Goal: Obtain resource: Obtain resource

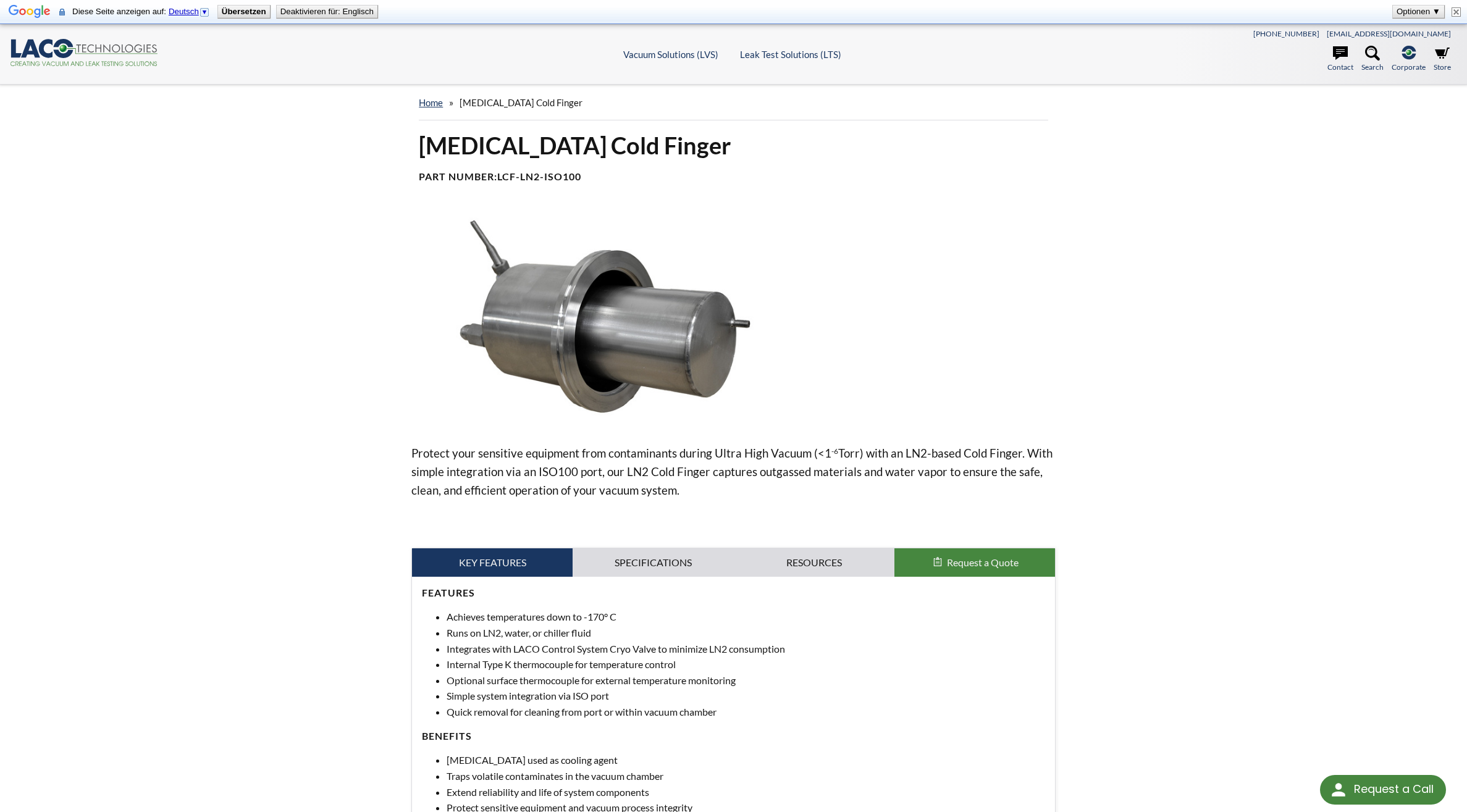
click at [320, 10] on button "Deaktivieren für: Englisch" at bounding box center [327, 12] width 101 height 13
select select
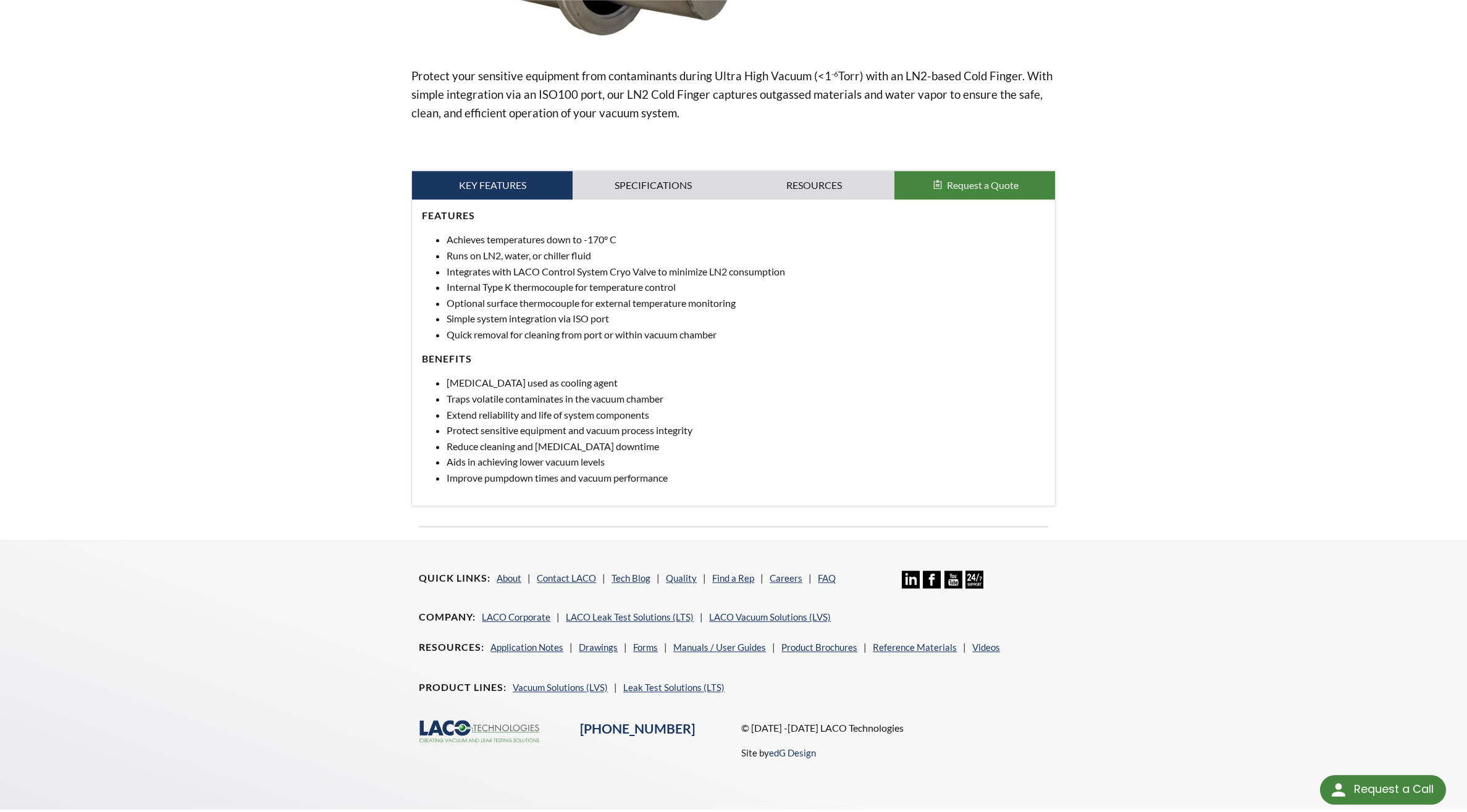
scroll to position [371, 0]
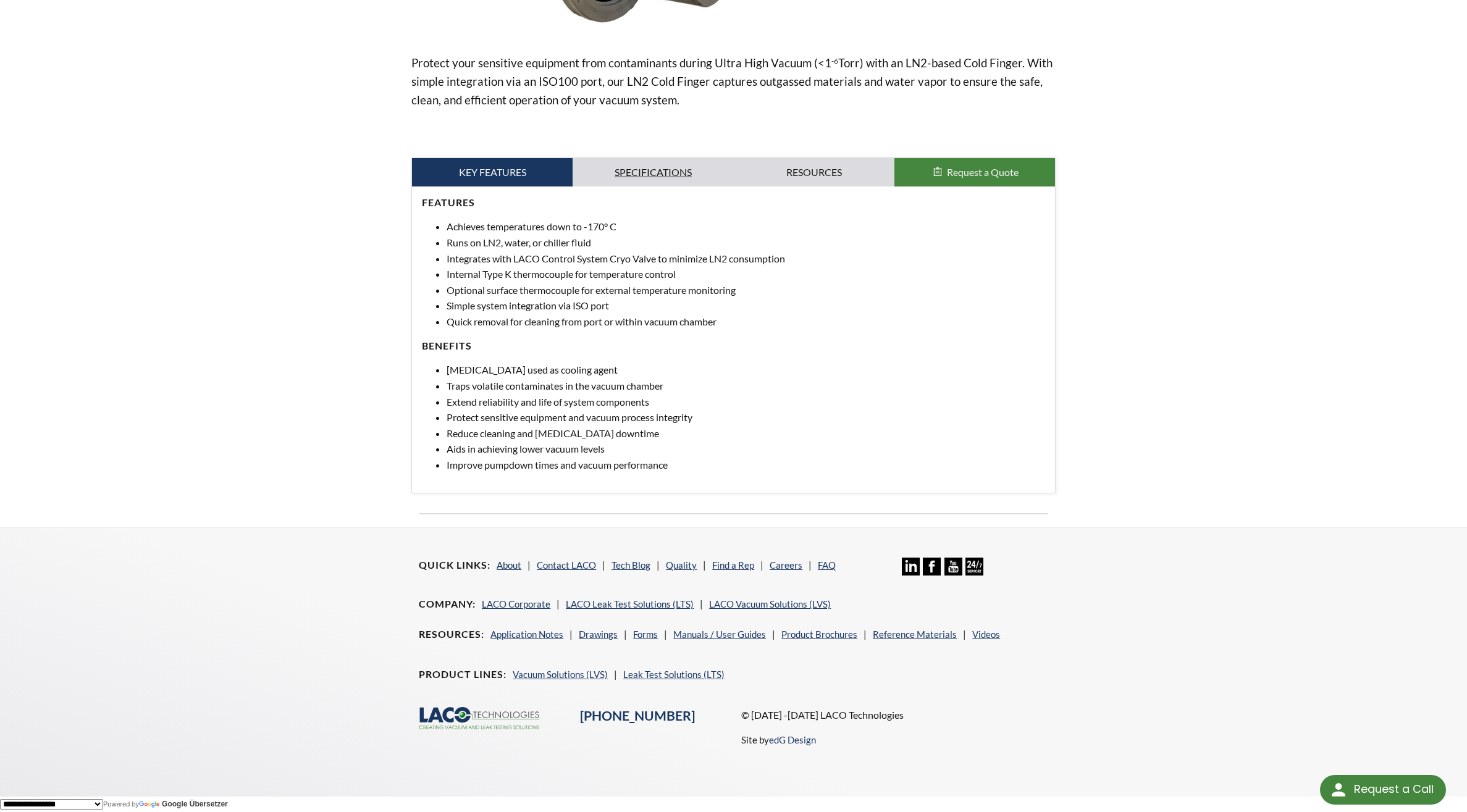
click at [665, 177] on link "Specifications" at bounding box center [653, 172] width 160 height 29
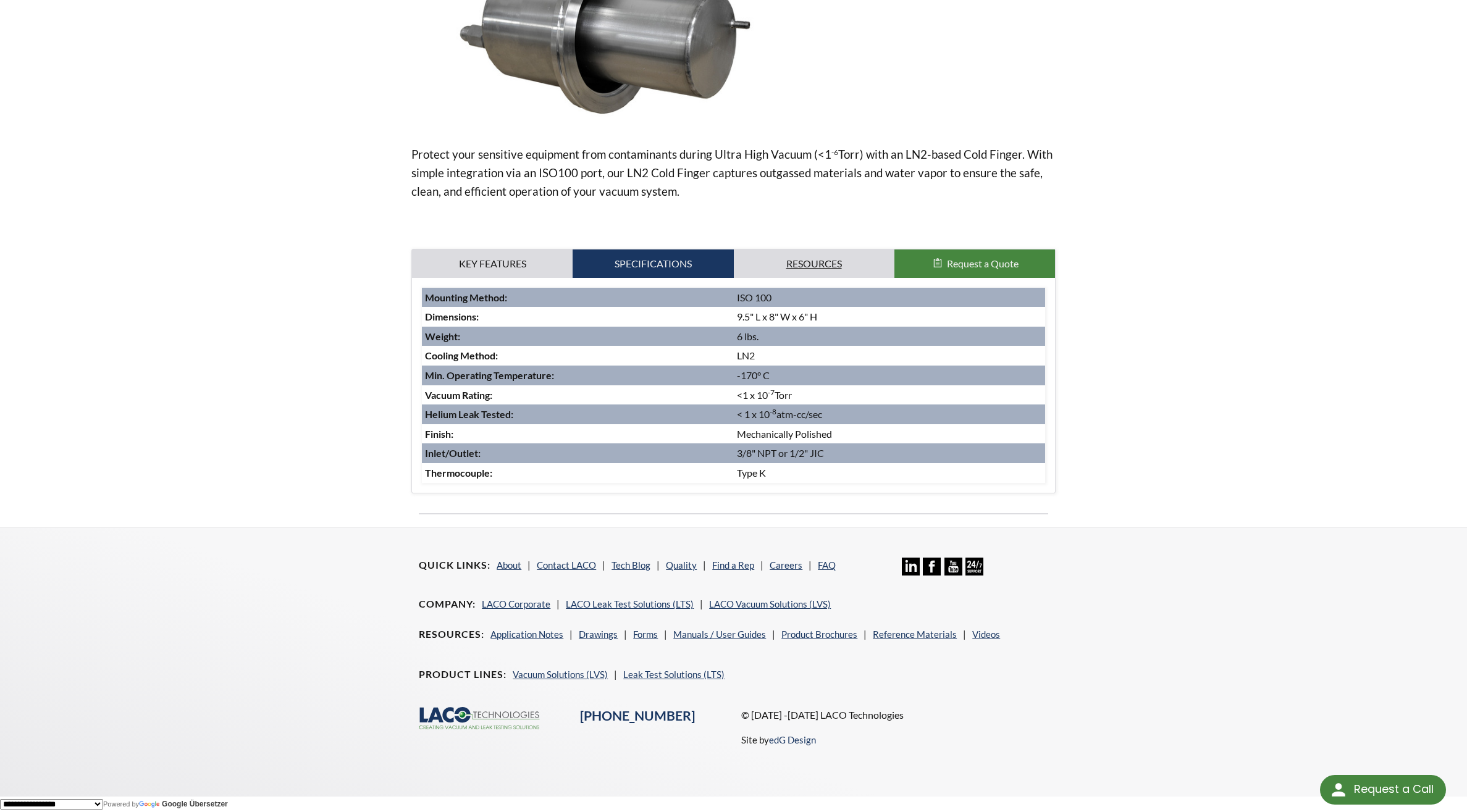
click at [792, 260] on link "Resources" at bounding box center [814, 263] width 160 height 29
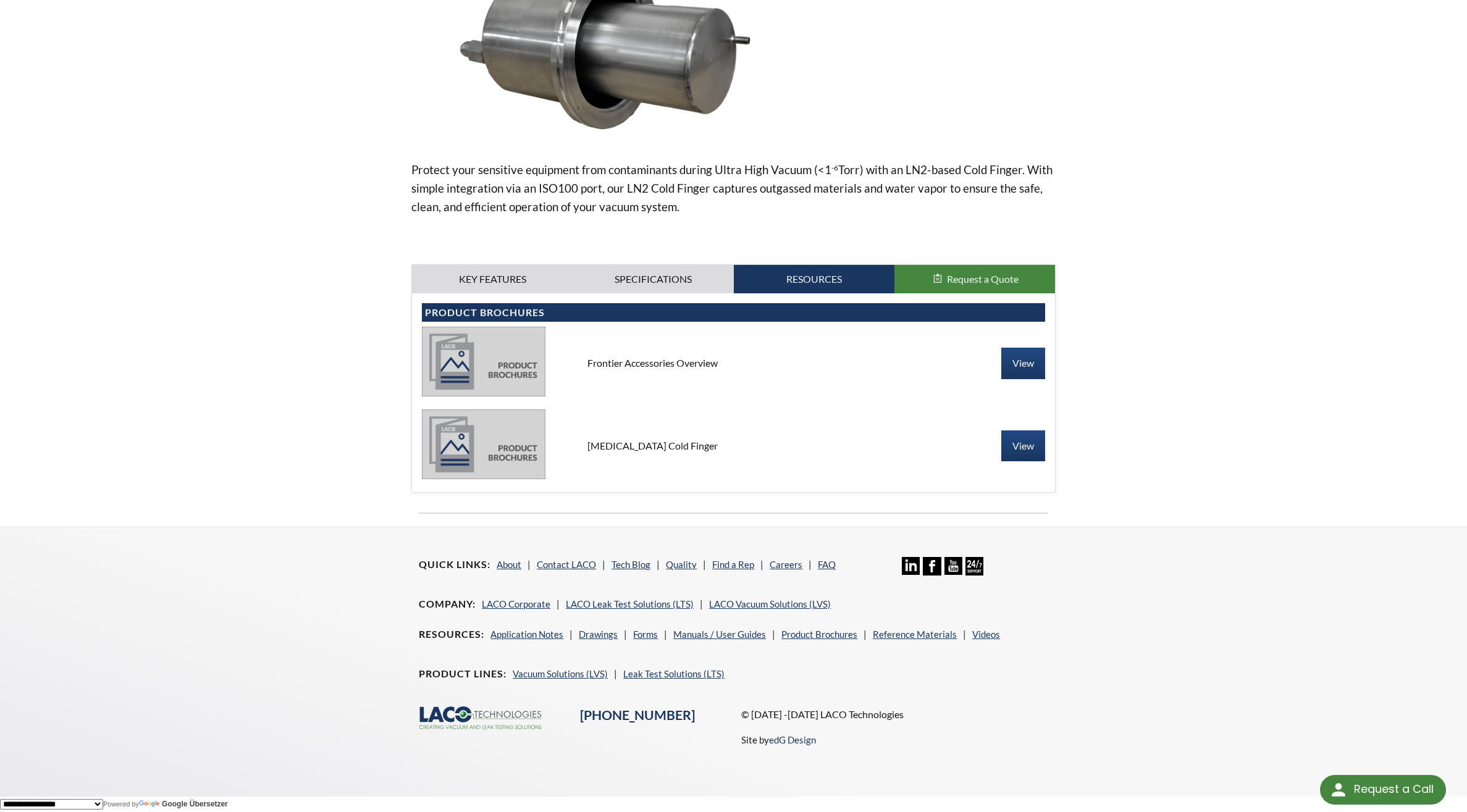
click at [444, 429] on img at bounding box center [483, 444] width 124 height 69
click at [1020, 443] on link "View" at bounding box center [1023, 446] width 44 height 31
click at [492, 364] on img at bounding box center [483, 361] width 124 height 69
click at [1045, 352] on div "Features Achieves temperatures down to -170° C Runs on LN2, water, or chiller f…" at bounding box center [734, 393] width 643 height 199
click at [1025, 357] on link "View" at bounding box center [1023, 363] width 44 height 31
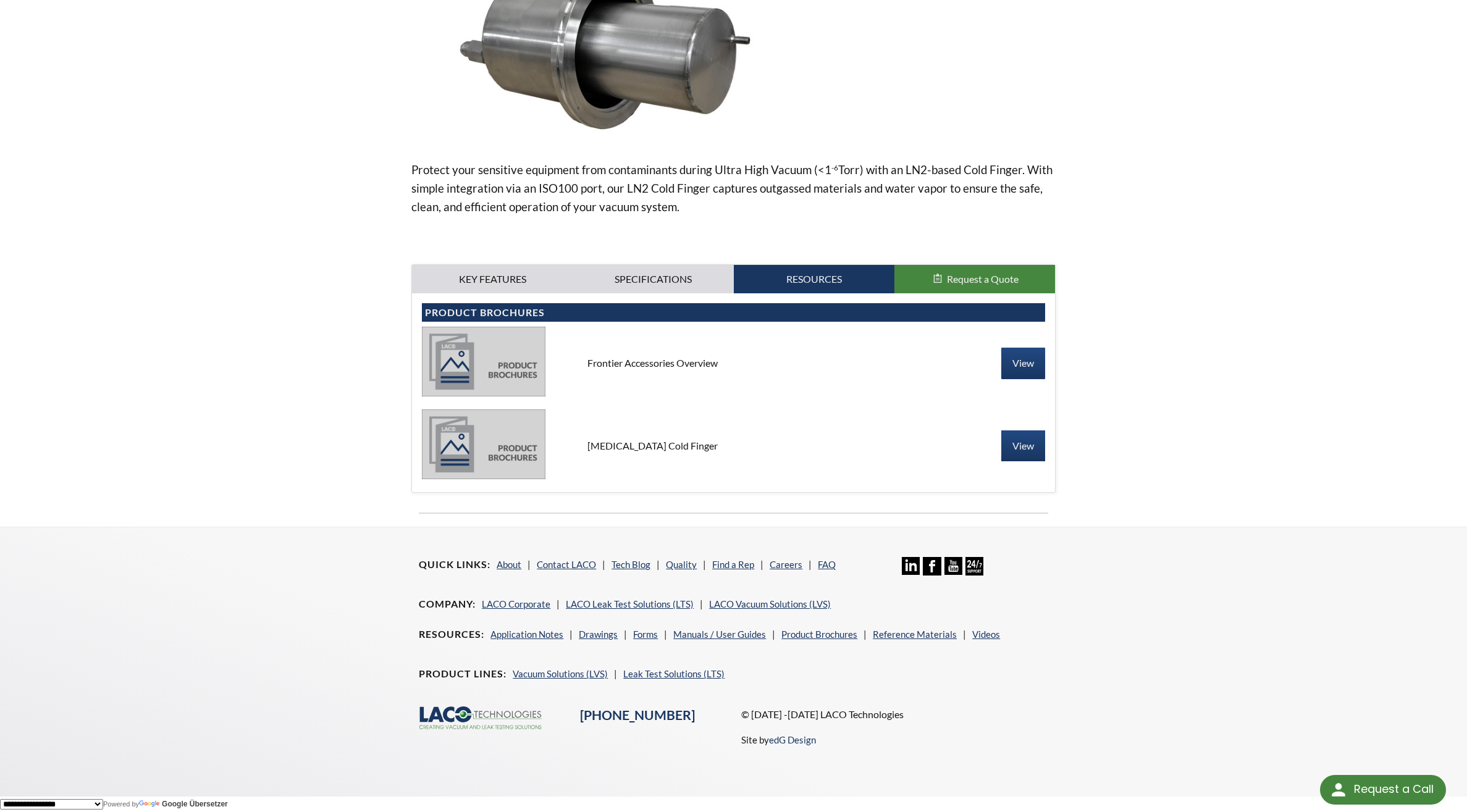
scroll to position [0, 0]
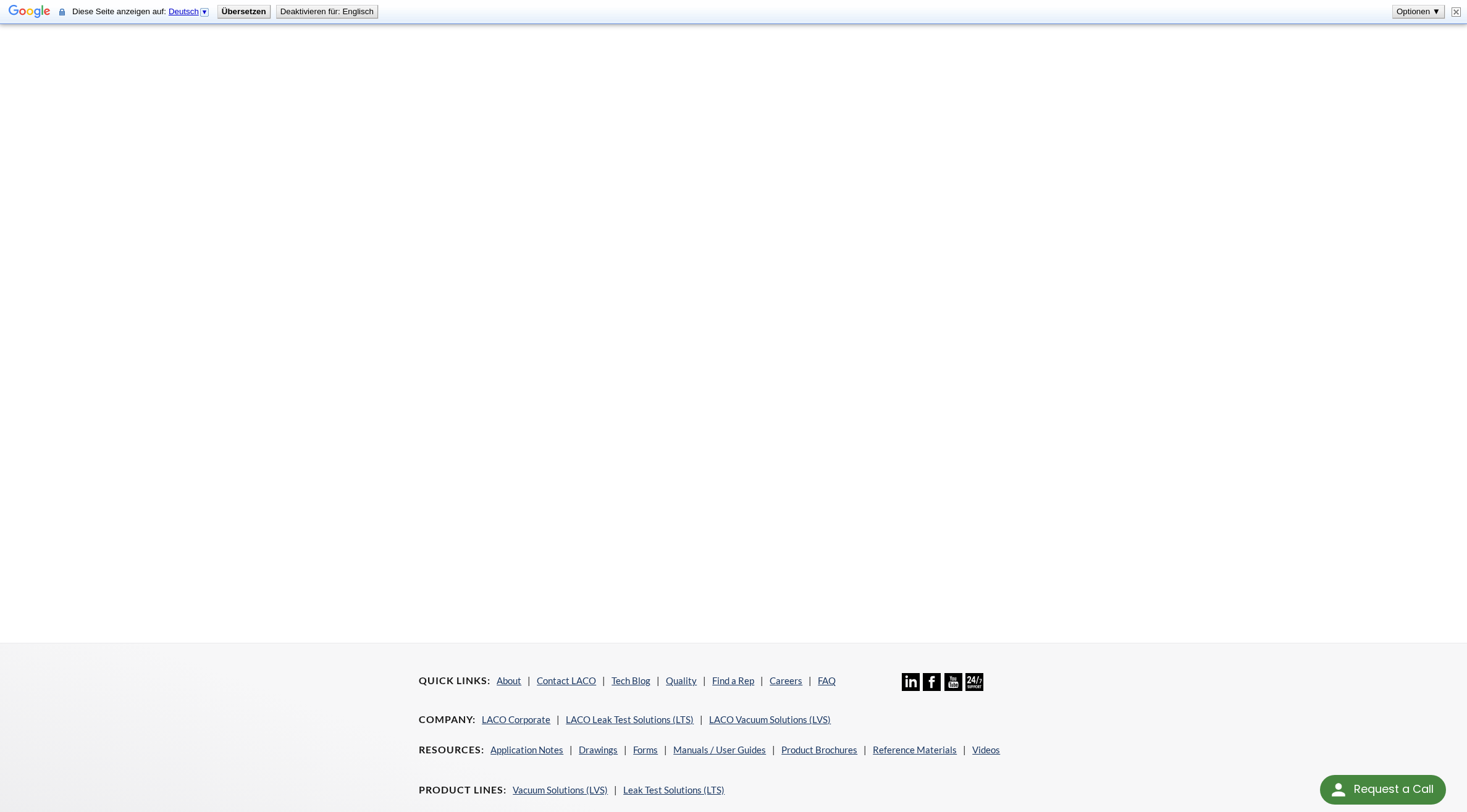
scroll to position [494, 0]
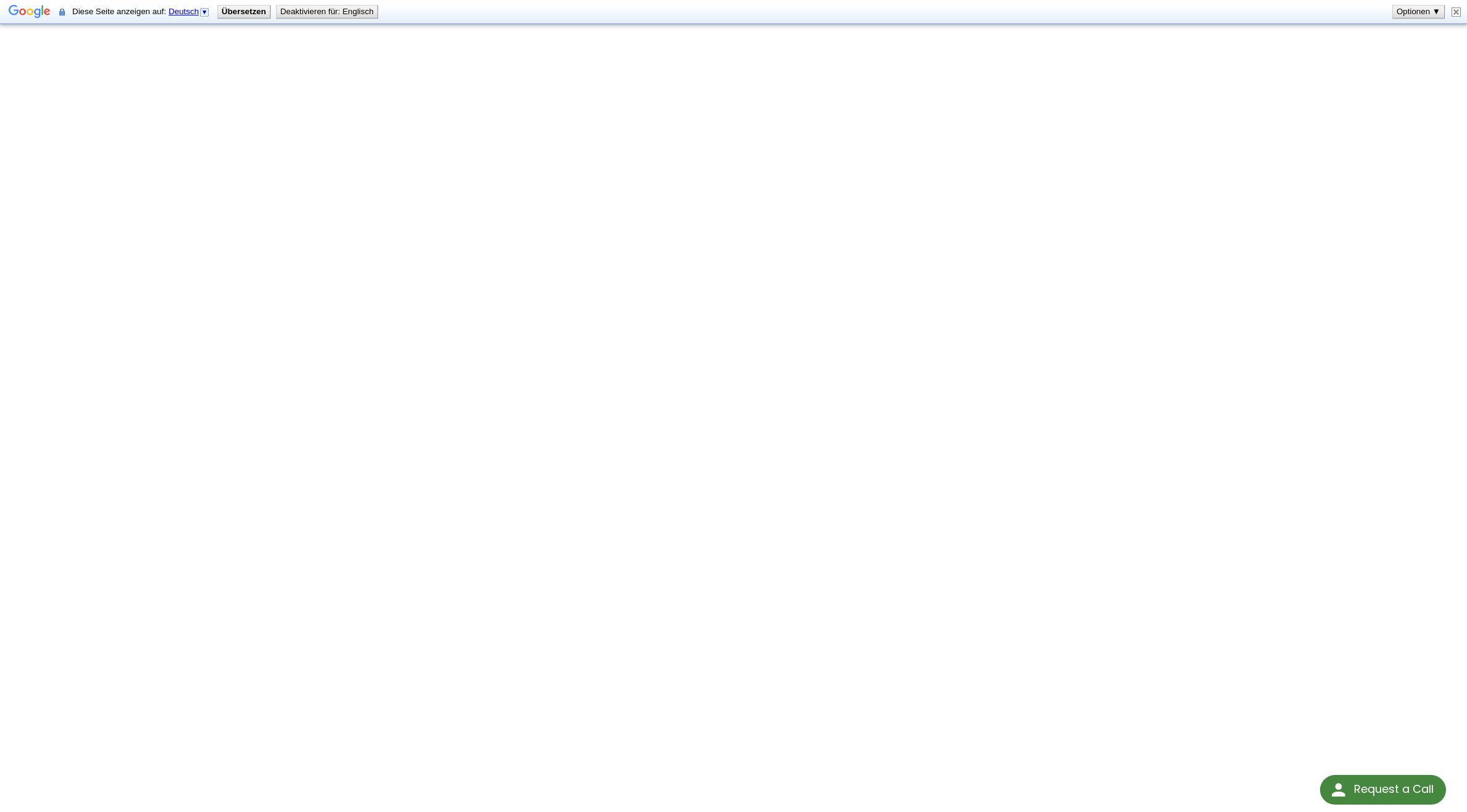
scroll to position [189, 0]
